Goal: Contribute content

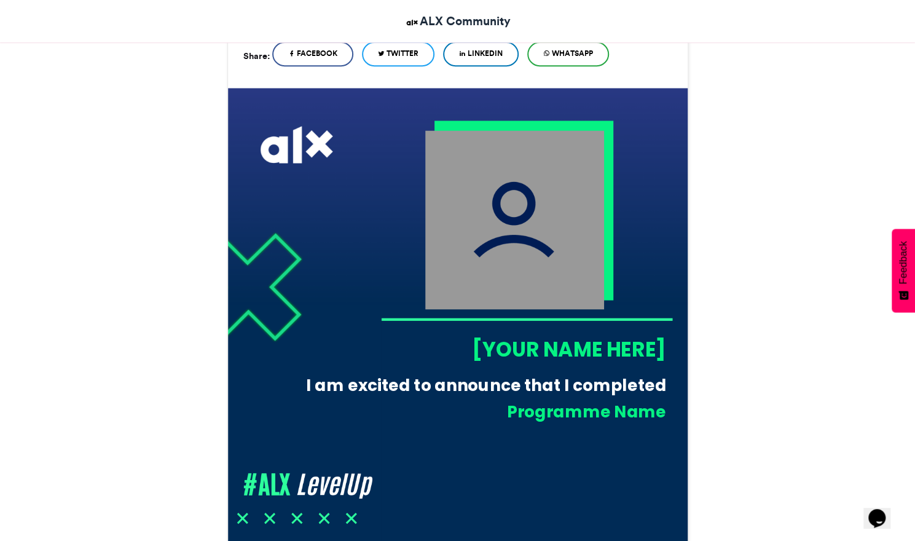
scroll to position [299, 0]
click at [553, 253] on img at bounding box center [514, 220] width 179 height 179
click at [537, 336] on div "[YOUR NAME HERE]" at bounding box center [522, 350] width 285 height 28
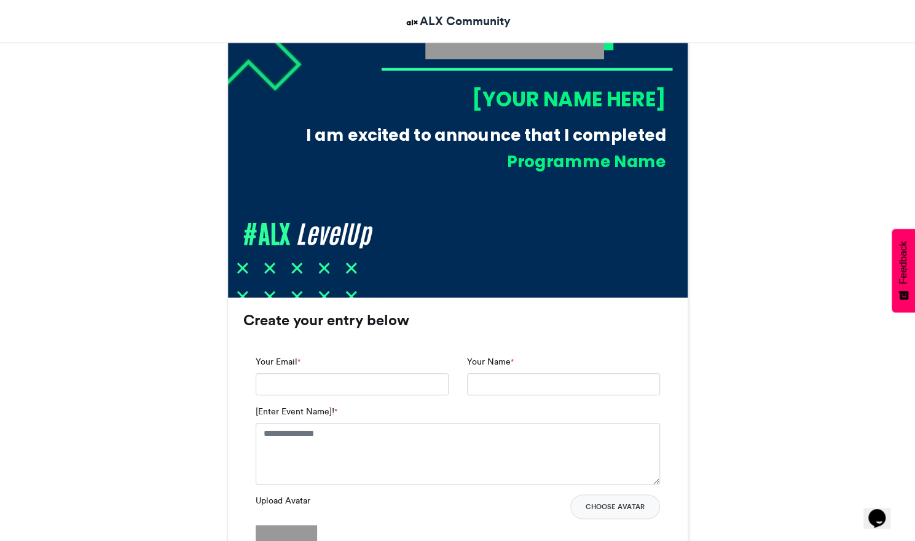
scroll to position [573, 0]
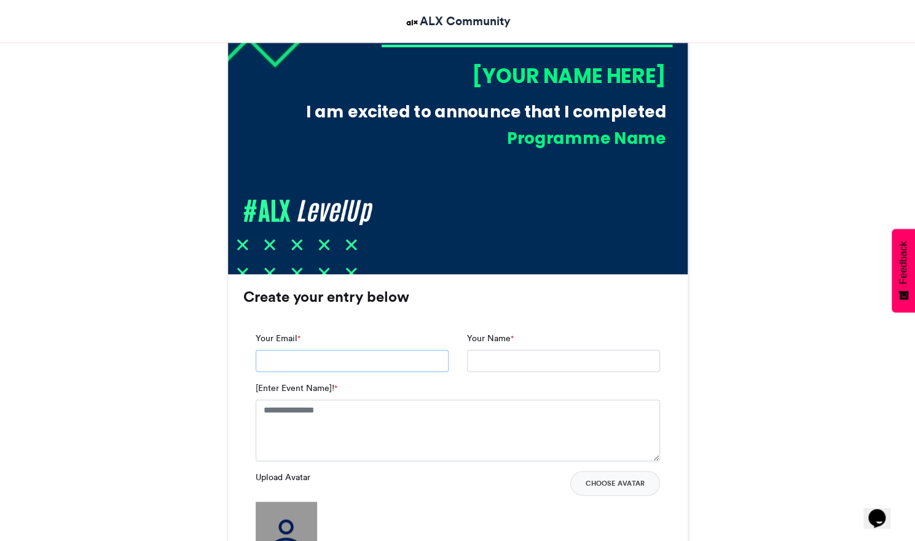
click at [344, 365] on input "Your Email *" at bounding box center [352, 361] width 193 height 22
type input "**********"
click at [508, 360] on input "Your Name *" at bounding box center [563, 361] width 193 height 22
type input "**********"
click at [387, 443] on textarea "[Enter Event Name]! *" at bounding box center [458, 430] width 404 height 61
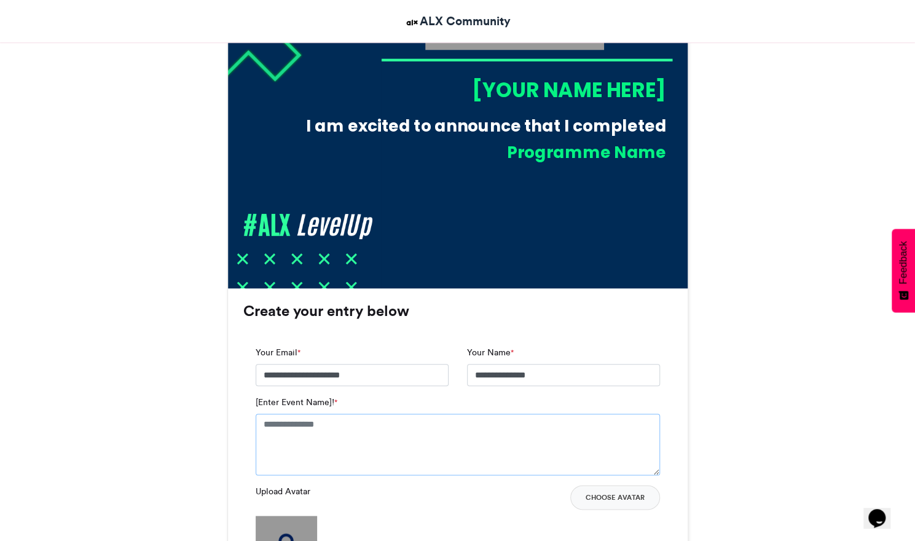
scroll to position [565, 0]
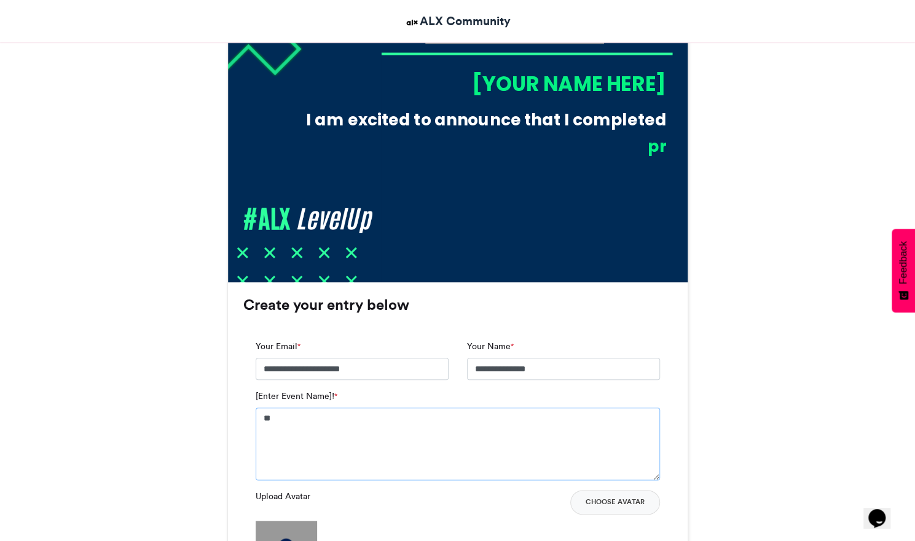
type textarea "*"
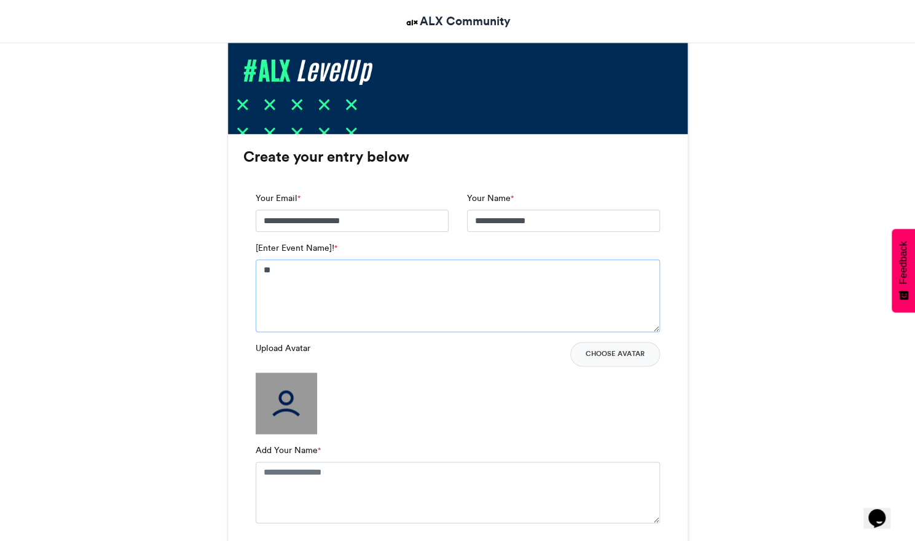
scroll to position [717, 0]
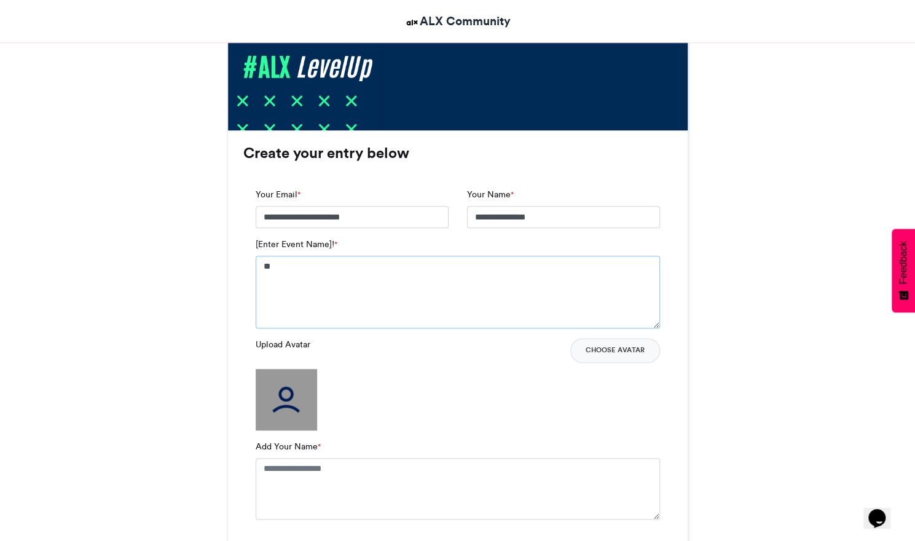
type textarea "**"
click at [295, 399] on img at bounding box center [286, 399] width 61 height 61
click at [296, 344] on label "Upload Avatar" at bounding box center [283, 344] width 55 height 13
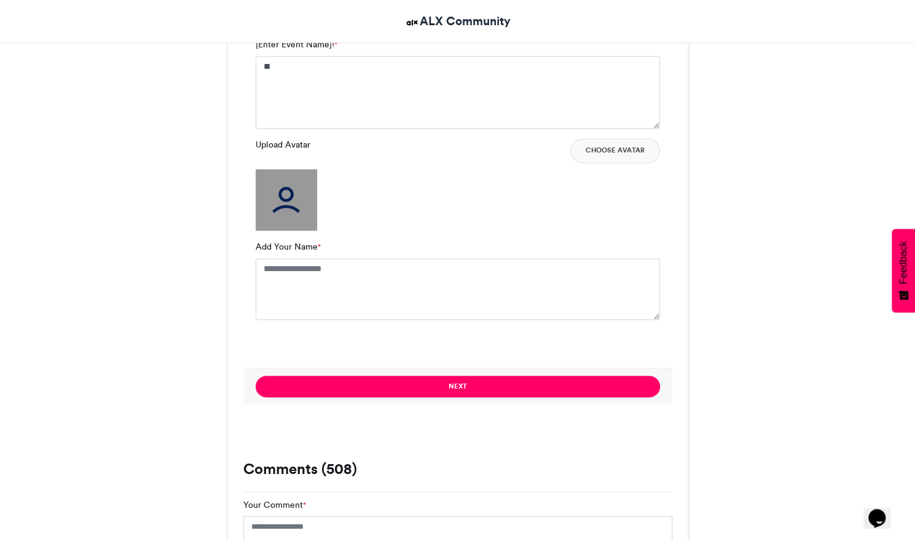
scroll to position [926, 0]
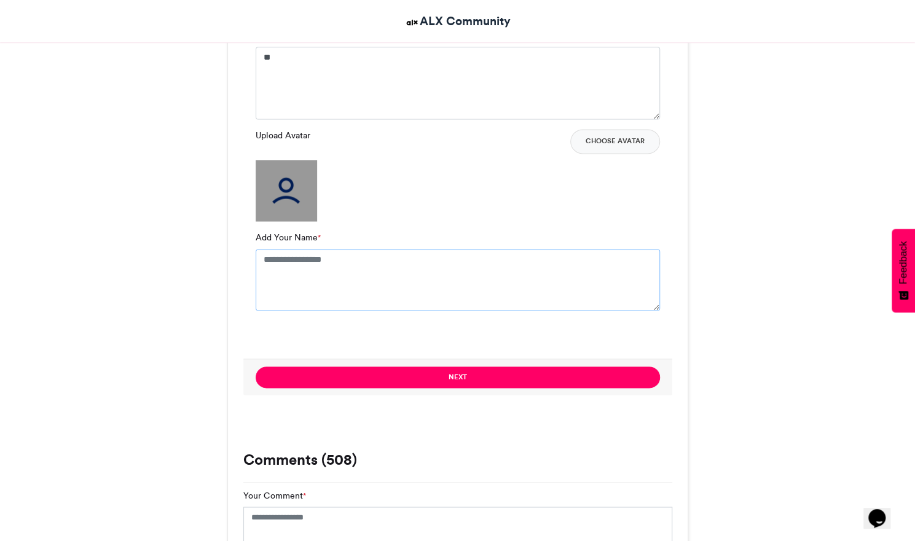
click at [301, 269] on textarea "Add Your Name *" at bounding box center [458, 279] width 404 height 61
type textarea "*"
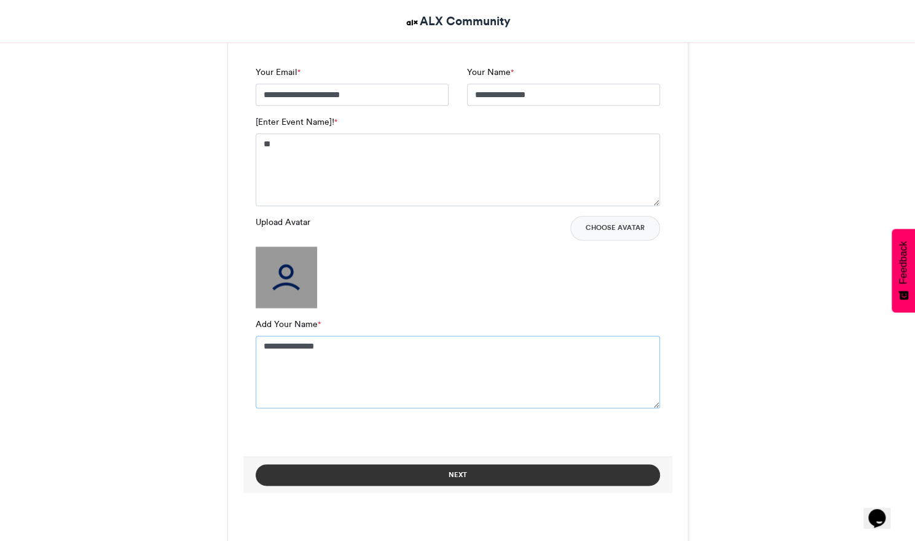
scroll to position [838, 0]
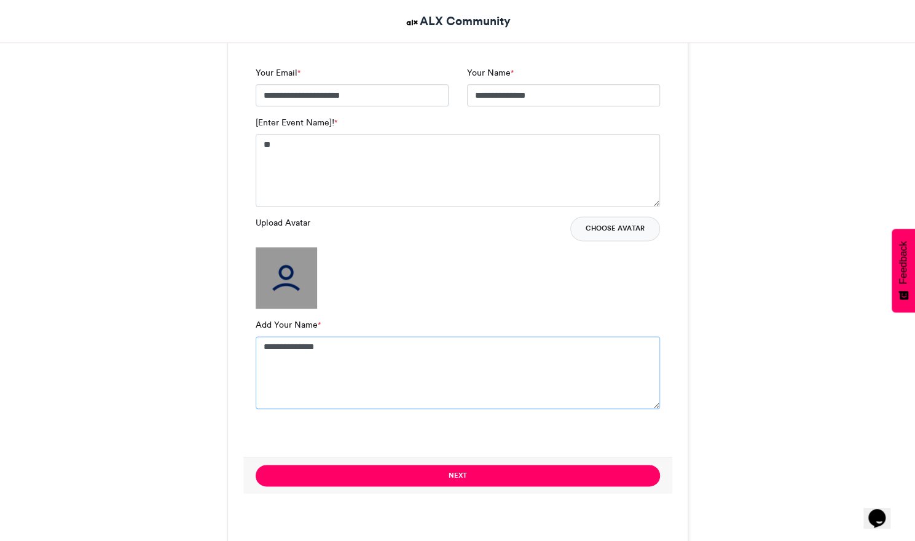
type textarea "**********"
click at [627, 229] on button "Choose Avatar" at bounding box center [615, 228] width 90 height 25
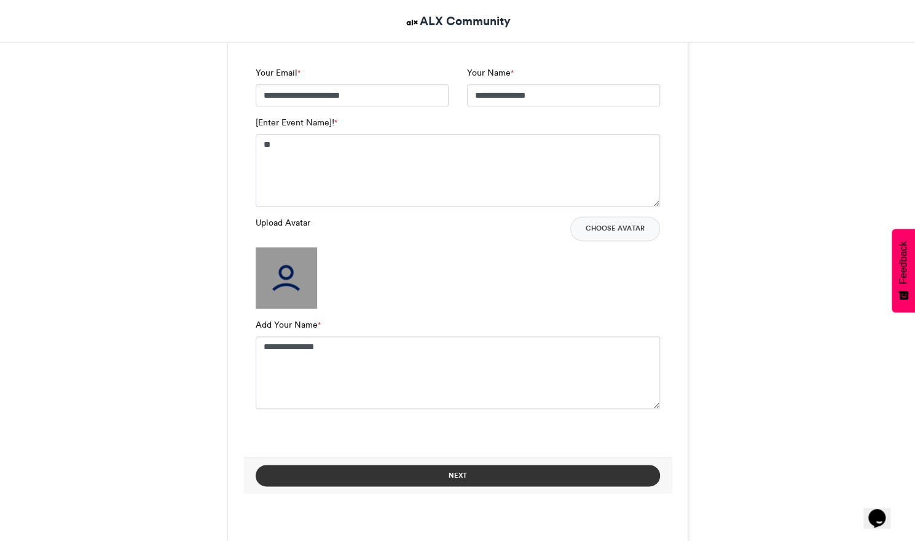
click at [423, 476] on button "Next" at bounding box center [458, 476] width 404 height 22
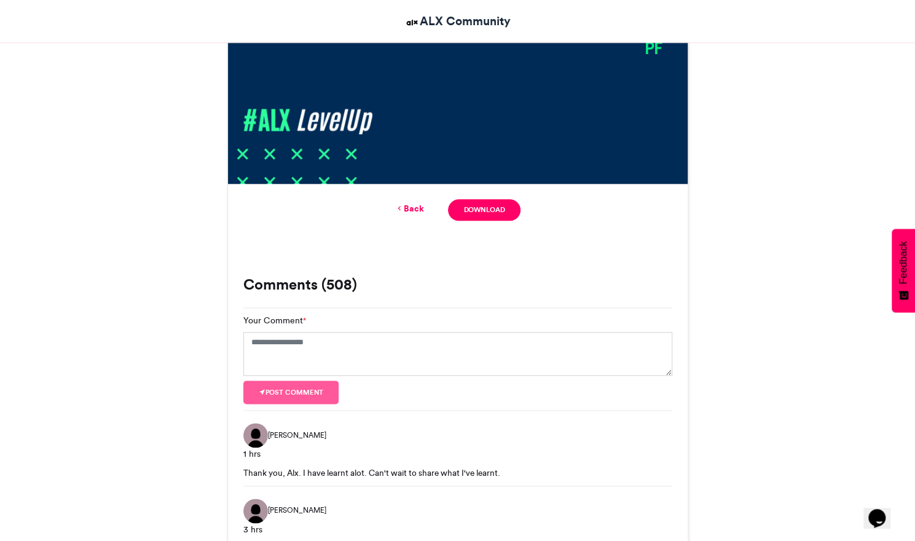
scroll to position [664, 0]
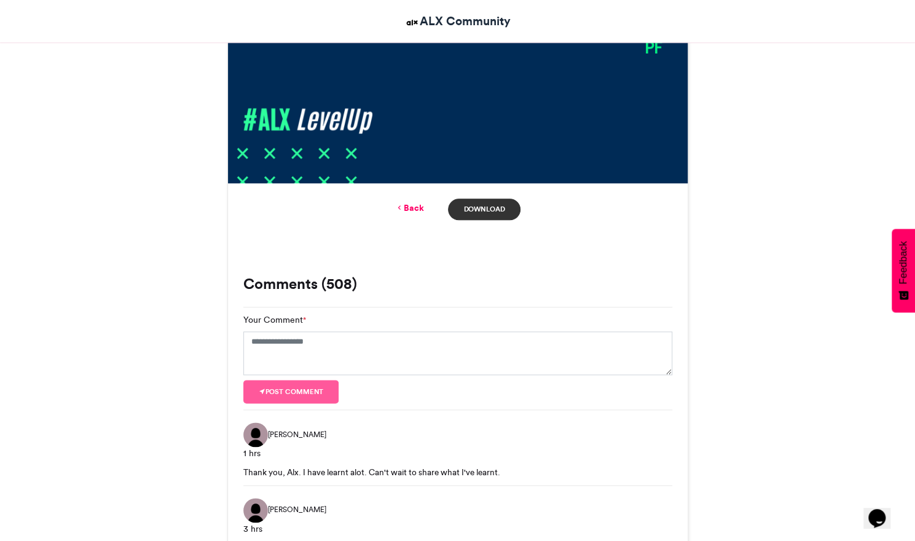
click at [504, 206] on link "Download" at bounding box center [484, 210] width 72 height 22
click at [790, 256] on div "Tambali #ALXLevelUp ALX Community [DATE] 5094 Views 2245 Entries 508 Comments" at bounding box center [458, 399] width 701 height 1732
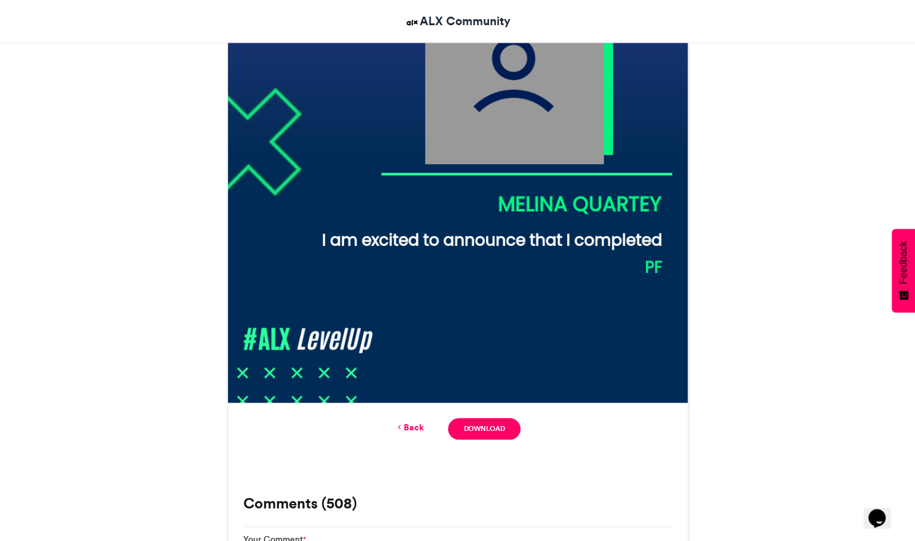
scroll to position [0, 0]
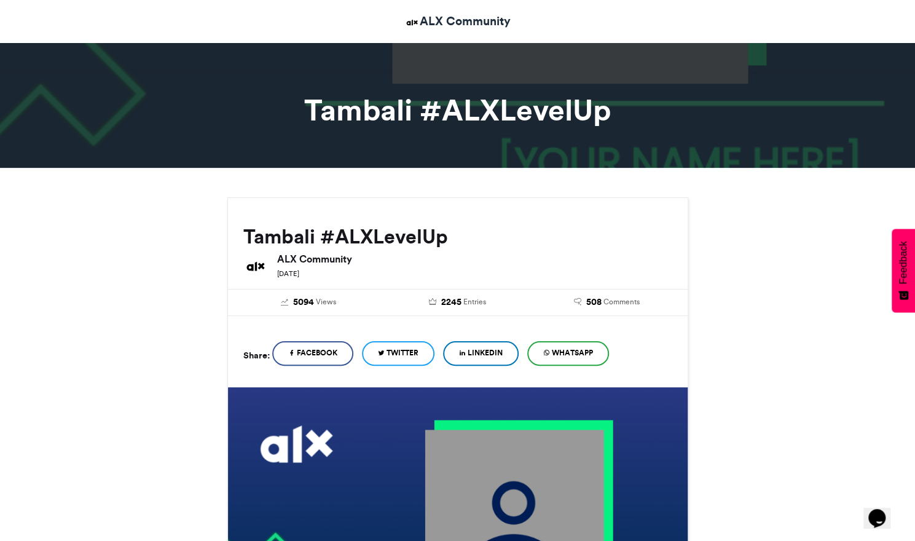
click at [481, 350] on span "LinkedIn" at bounding box center [485, 352] width 35 height 11
